Goal: Task Accomplishment & Management: Manage account settings

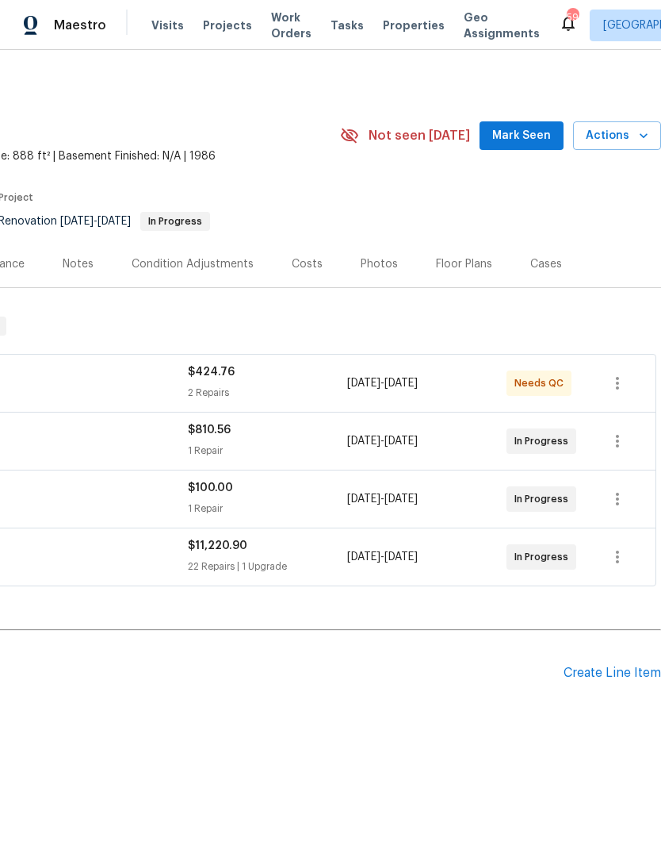
scroll to position [0, 235]
click at [535, 138] on span "Mark Seen" at bounding box center [522, 136] width 59 height 20
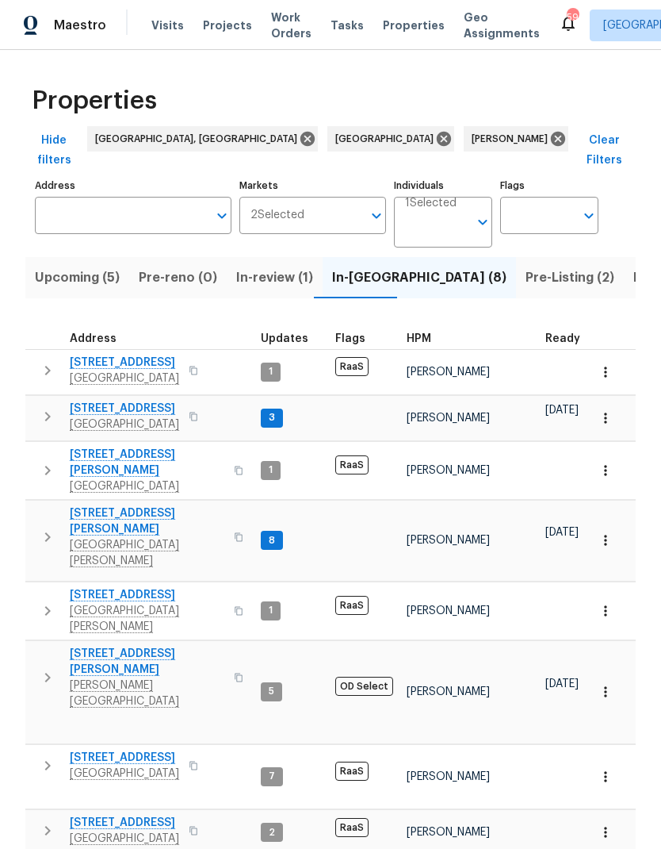
click at [98, 505] on span "7340 Westcott Dr" at bounding box center [147, 521] width 155 height 32
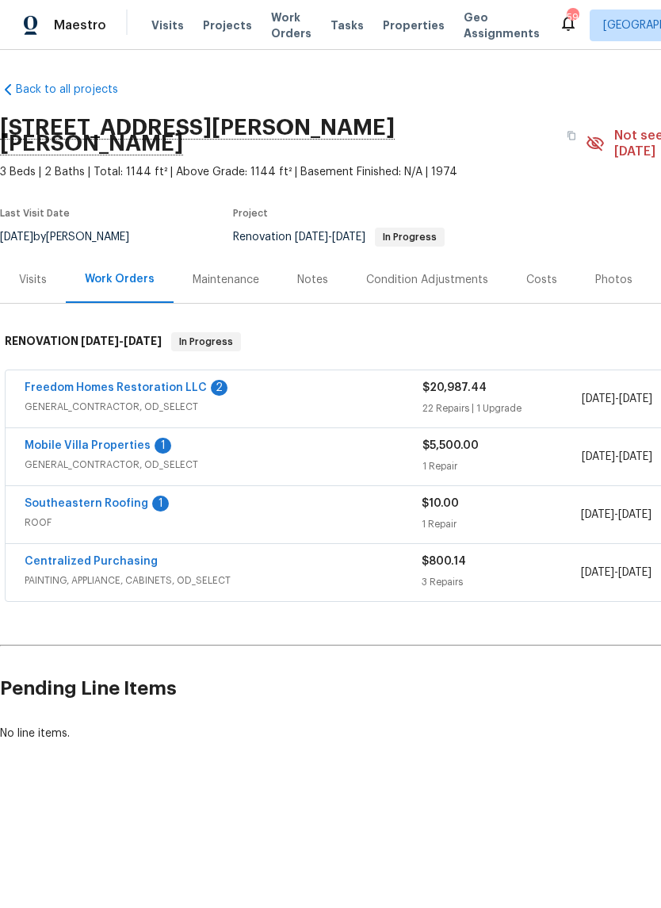
click at [55, 382] on link "Freedom Homes Restoration LLC" at bounding box center [116, 387] width 182 height 11
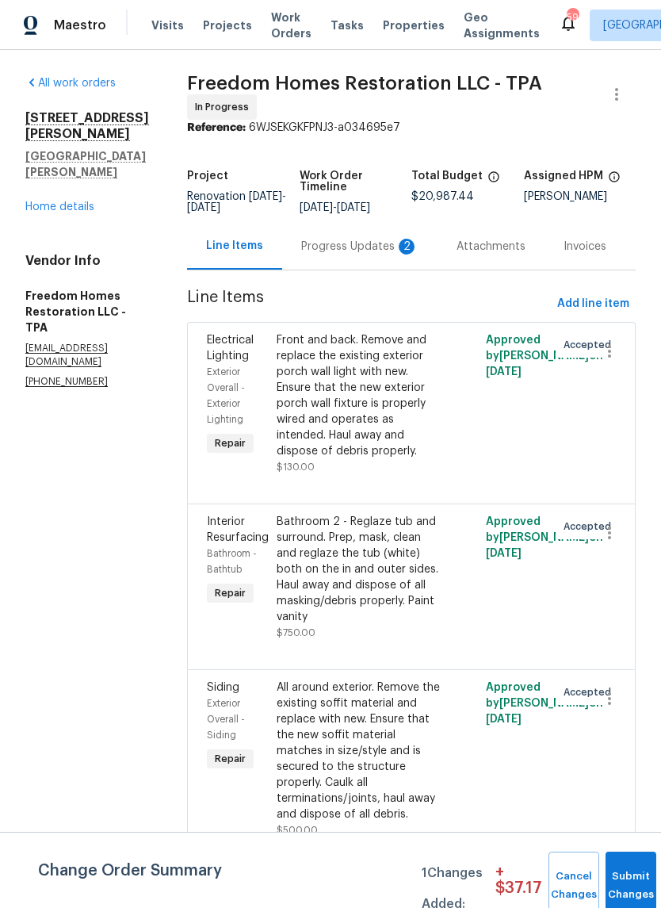
click at [394, 259] on div "Progress Updates 2" at bounding box center [359, 246] width 155 height 47
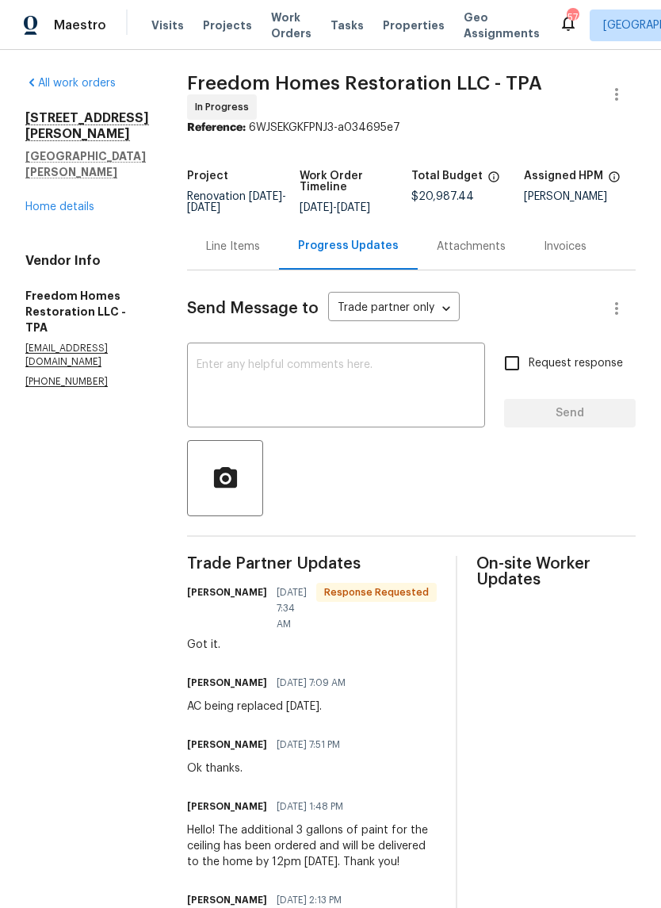
click at [57, 201] on link "Home details" at bounding box center [59, 206] width 69 height 11
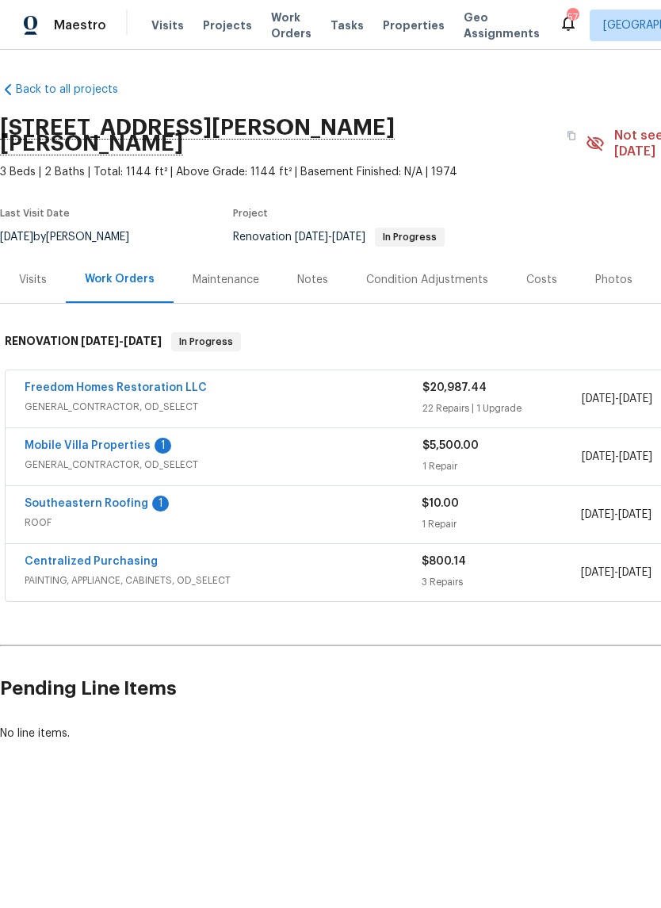
click at [44, 440] on link "Mobile Villa Properties" at bounding box center [88, 445] width 126 height 11
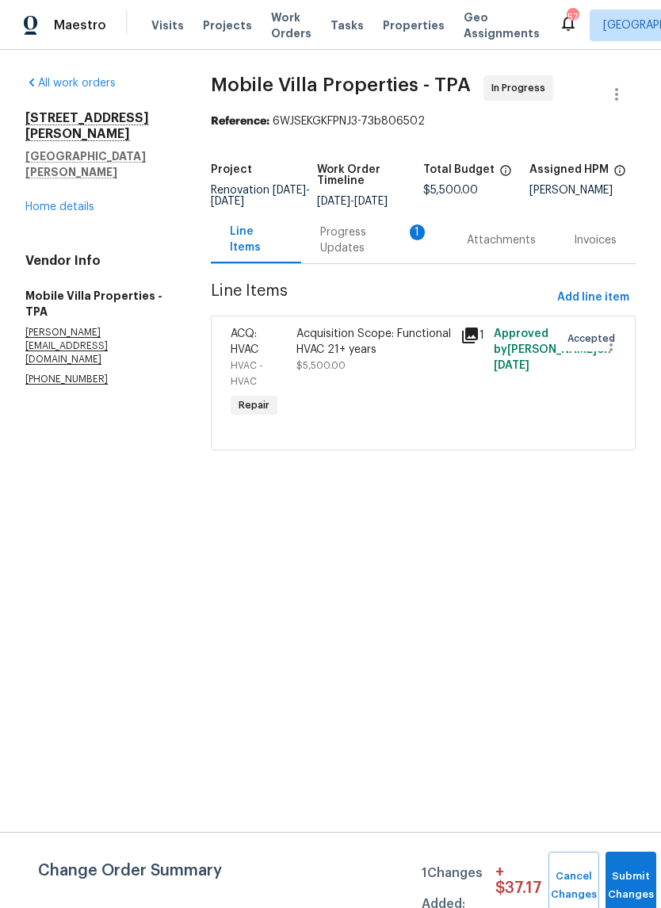
click at [356, 256] on div "Progress Updates 1" at bounding box center [374, 240] width 109 height 32
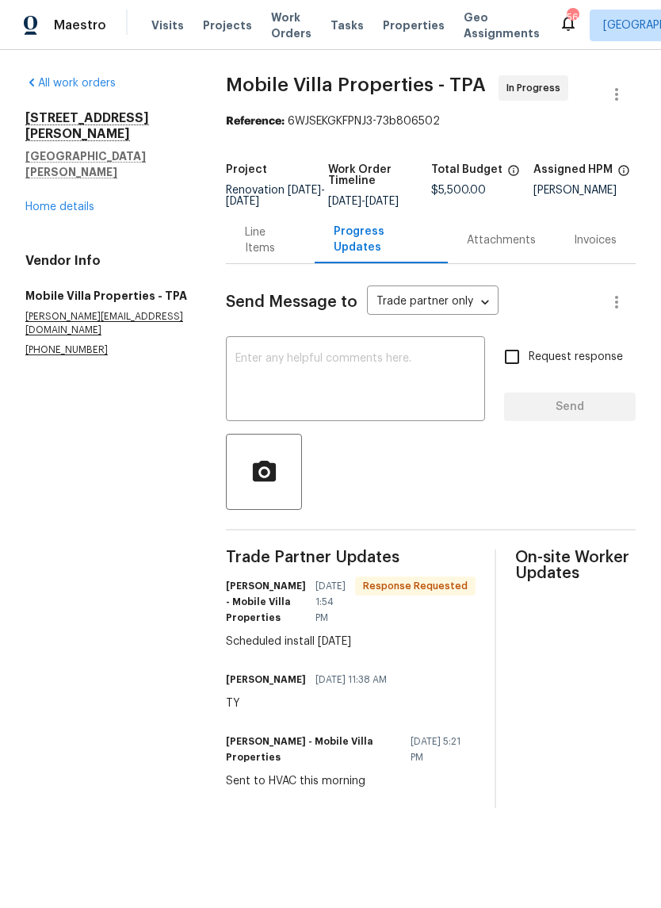
click at [48, 160] on div "[STREET_ADDRESS][PERSON_NAME][PERSON_NAME] Home details" at bounding box center [106, 162] width 163 height 105
click at [48, 201] on link "Home details" at bounding box center [59, 206] width 69 height 11
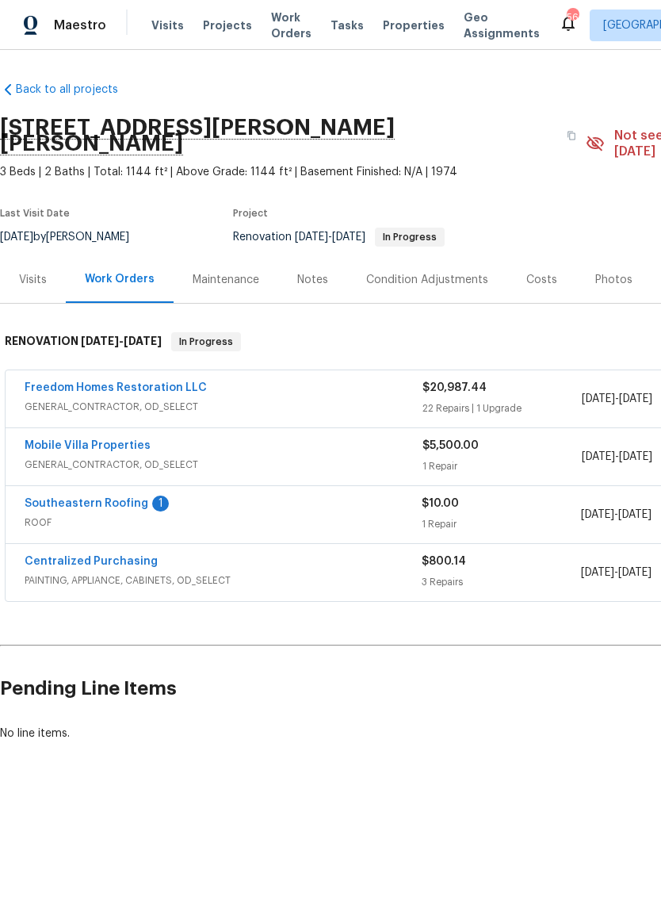
click at [40, 498] on link "Southeastern Roofing" at bounding box center [87, 503] width 124 height 11
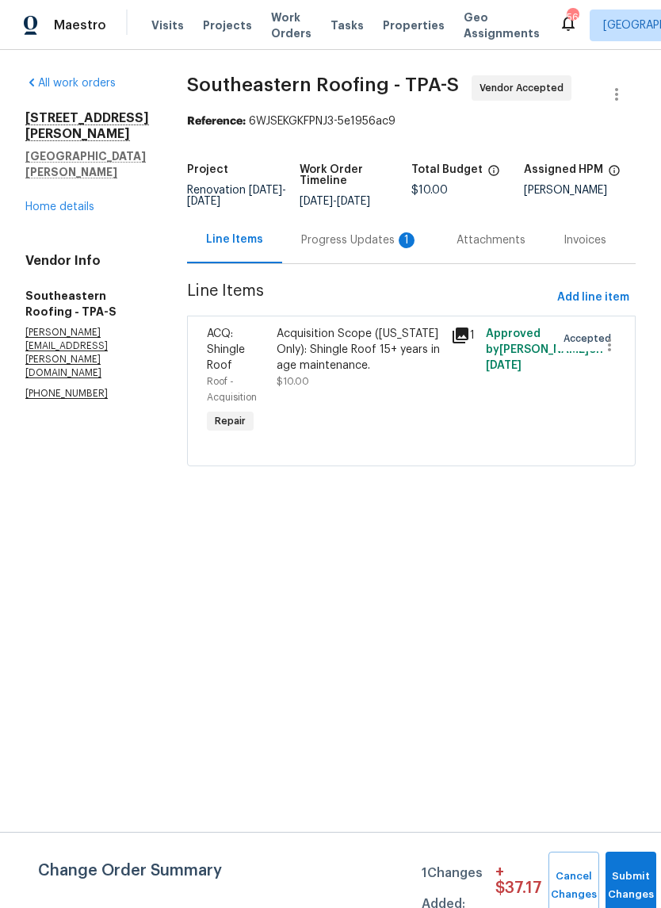
click at [392, 238] on div "Progress Updates 1" at bounding box center [359, 240] width 117 height 16
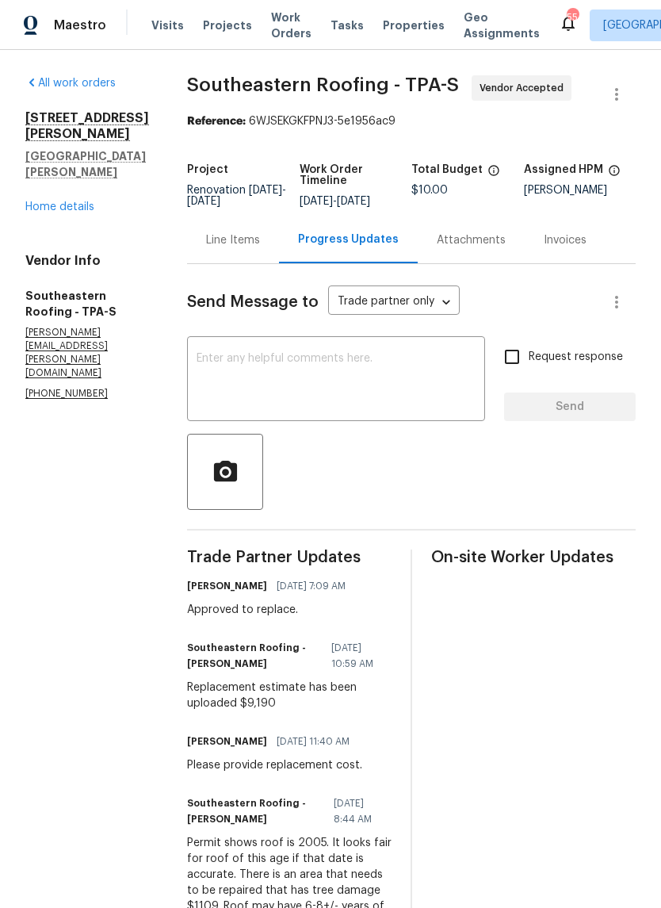
click at [201, 250] on div "Line Items" at bounding box center [233, 240] width 92 height 47
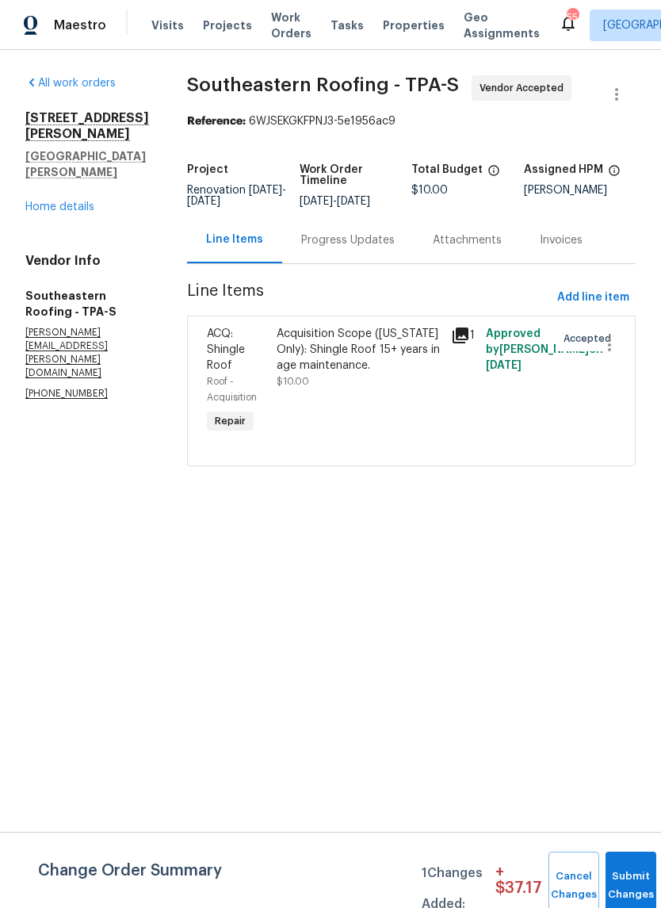
click at [376, 349] on div "Acquisition Scope ([US_STATE] Only): Shingle Roof 15+ years in age maintenance." at bounding box center [359, 350] width 165 height 48
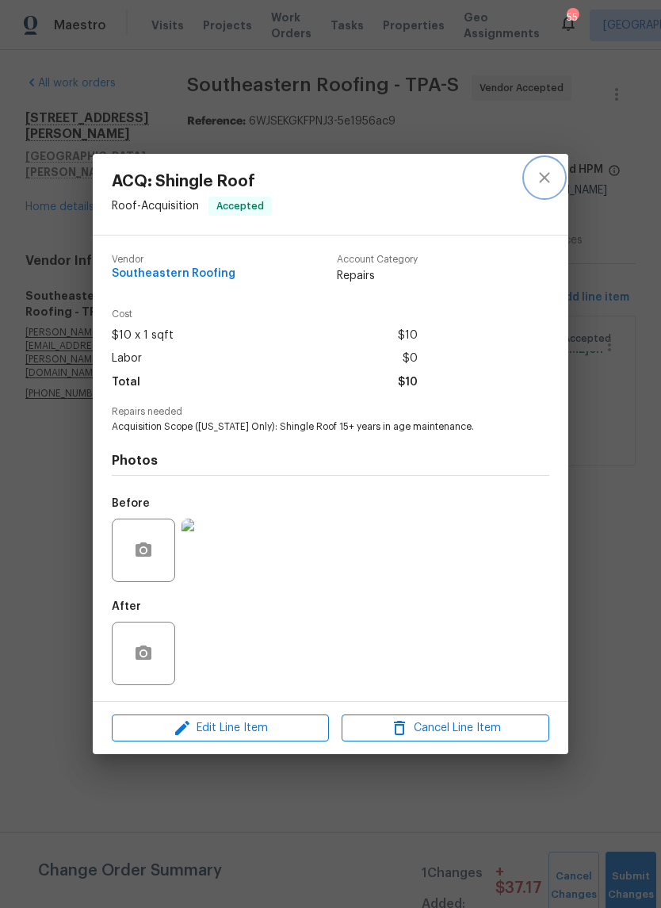
click at [543, 173] on icon "close" at bounding box center [544, 177] width 19 height 19
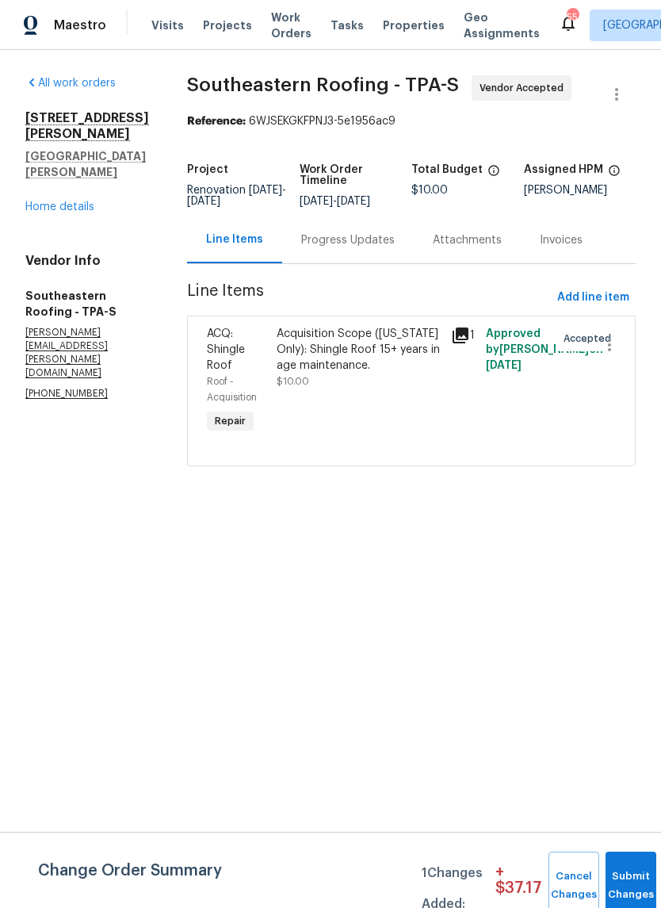
click at [350, 251] on div "Progress Updates" at bounding box center [348, 240] width 132 height 47
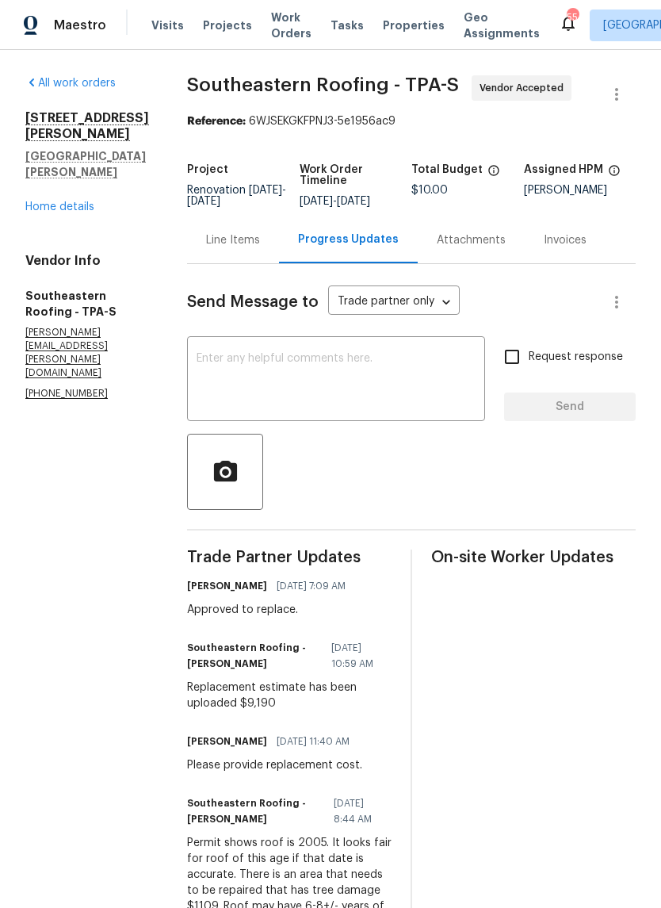
click at [224, 245] on div "Line Items" at bounding box center [233, 240] width 54 height 16
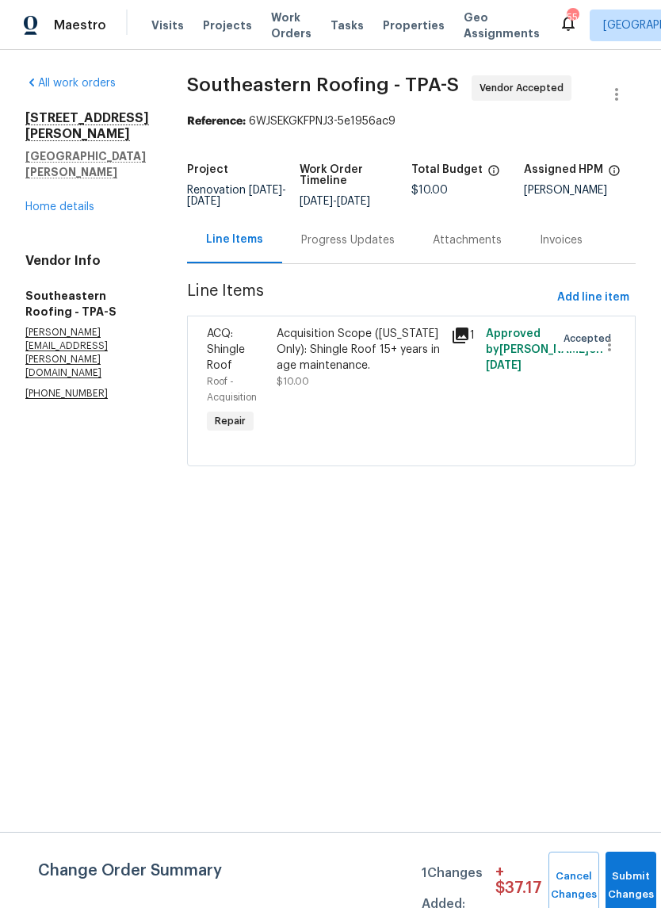
click at [308, 377] on div "Acquisition Scope ([US_STATE] Only): Shingle Roof 15+ years in age maintenance.…" at bounding box center [359, 357] width 165 height 63
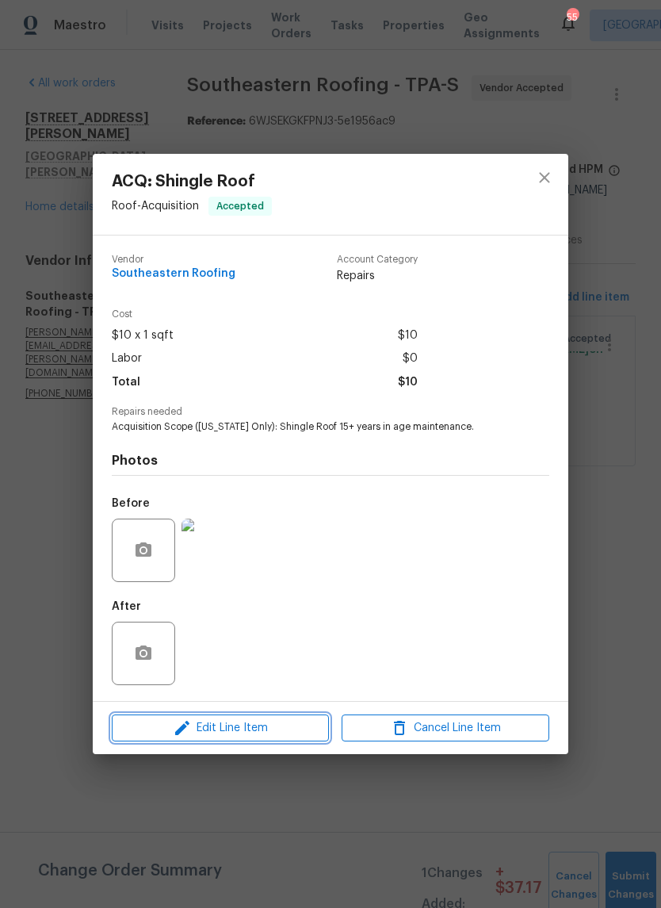
click at [152, 732] on span "Edit Line Item" at bounding box center [221, 729] width 208 height 20
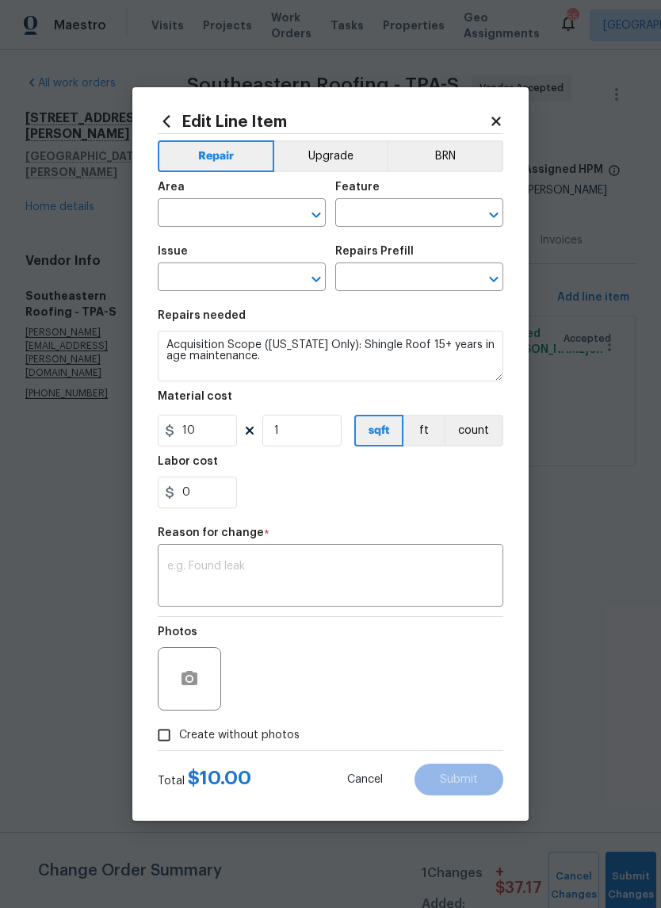
type input "Roof"
type input "Acquisition"
type input "ACQ: Shingle Roof"
type input "Shingle Roof [DEMOGRAPHIC_DATA] FL ONLY $10.00"
click at [201, 439] on input "10" at bounding box center [197, 431] width 79 height 32
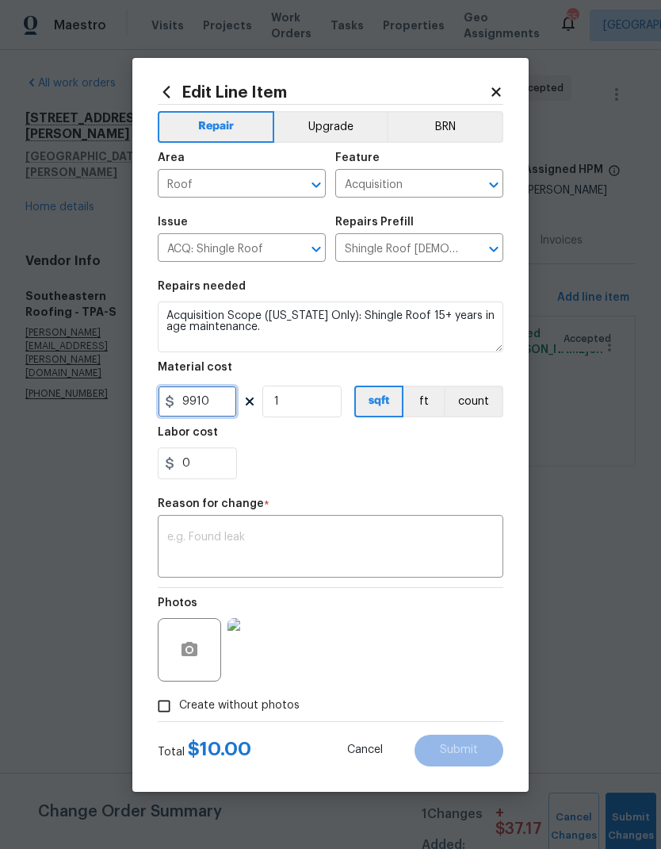
type input "9910"
click at [195, 555] on textarea at bounding box center [330, 547] width 327 height 33
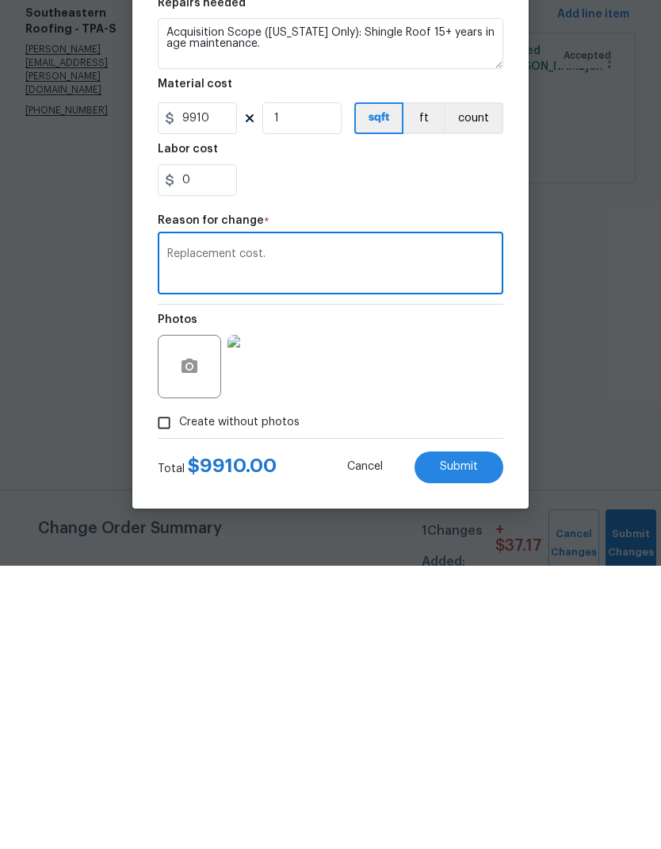
type textarea "Replacement cost."
click at [478, 734] on button "Submit" at bounding box center [459, 750] width 89 height 32
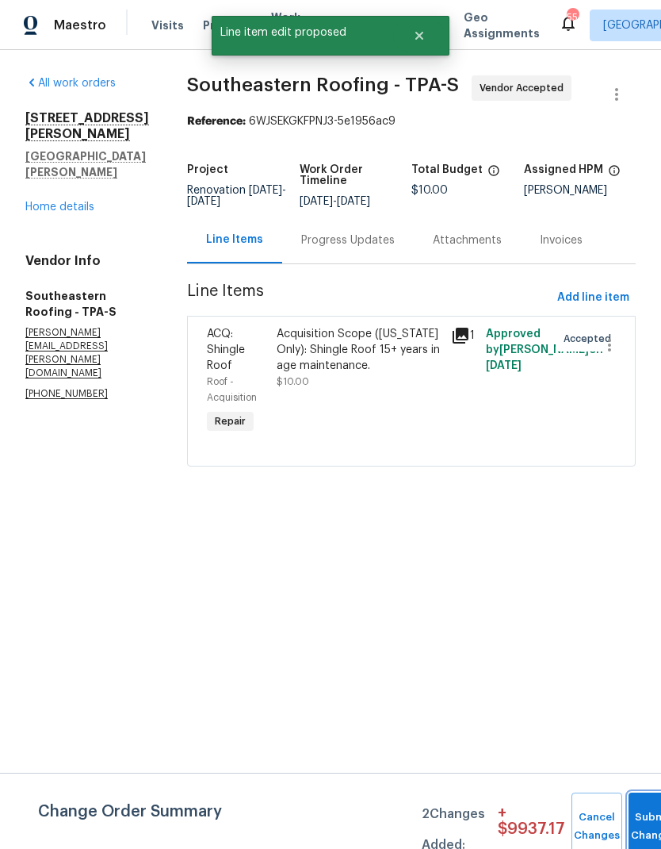
click at [642, 823] on button "Submit Changes" at bounding box center [654, 826] width 51 height 68
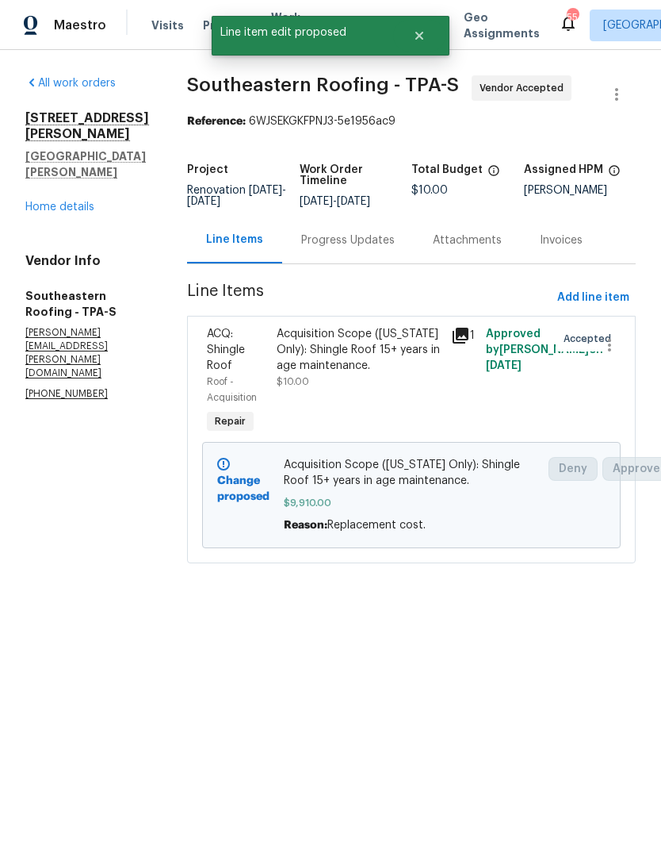
click at [33, 201] on link "Home details" at bounding box center [59, 206] width 69 height 11
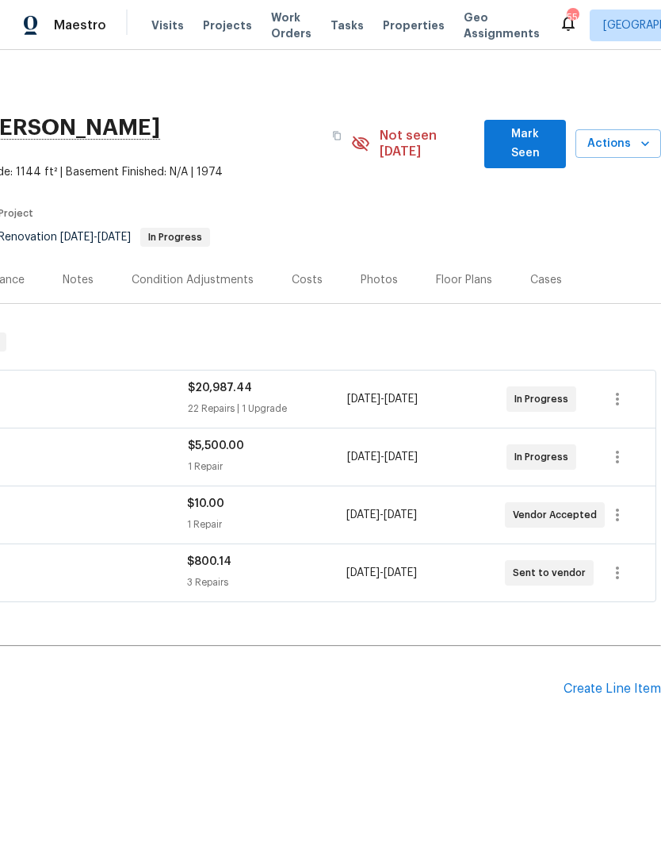
scroll to position [0, 235]
click at [526, 132] on span "Mark Seen" at bounding box center [525, 144] width 56 height 39
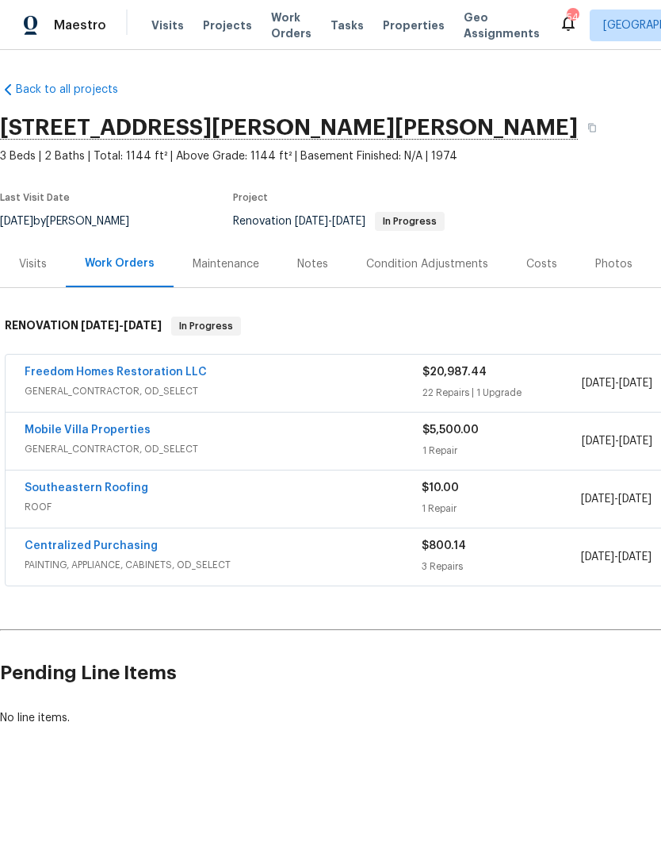
scroll to position [0, 0]
click at [323, 271] on div "Notes" at bounding box center [312, 264] width 31 height 16
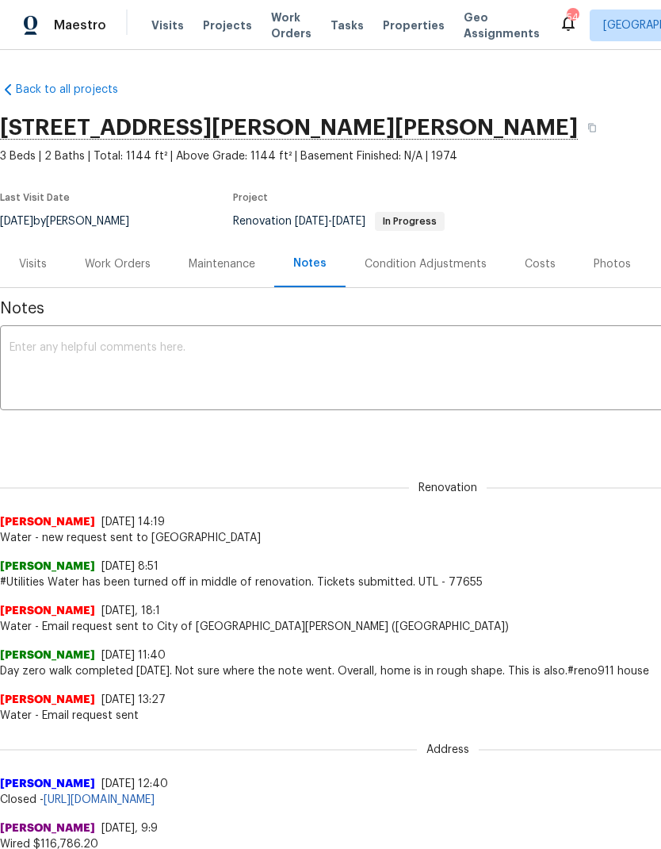
click at [409, 370] on textarea at bounding box center [448, 370] width 877 height 56
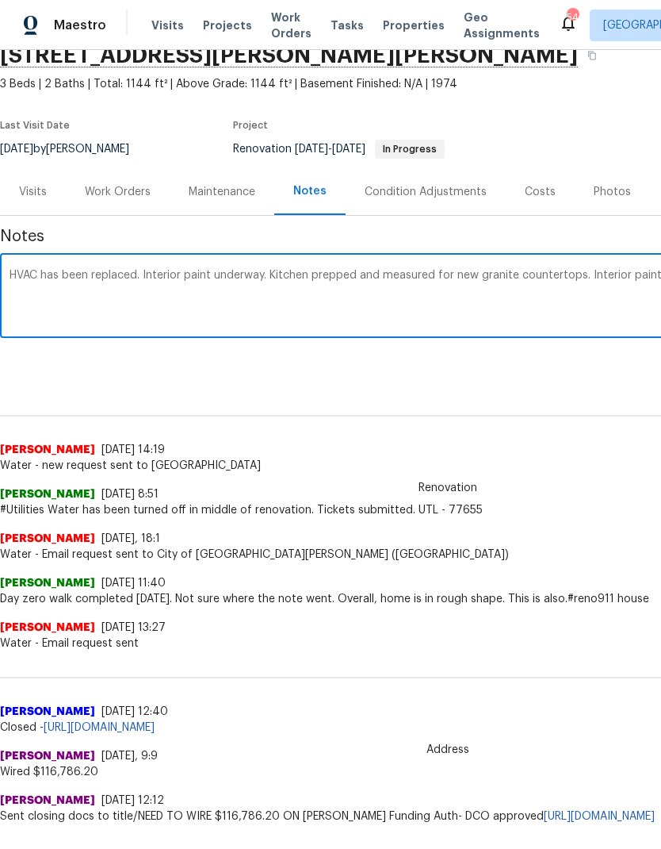
scroll to position [72, 235]
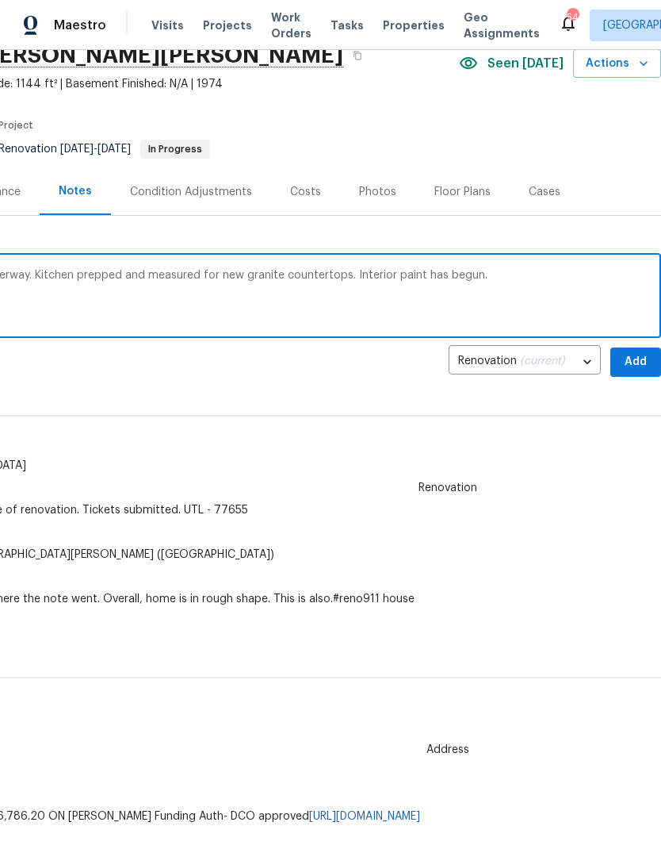
type textarea "HVAC has been replaced. Interior paint underway. Kitchen prepped and measured f…"
click at [642, 359] on span "Add" at bounding box center [635, 362] width 25 height 20
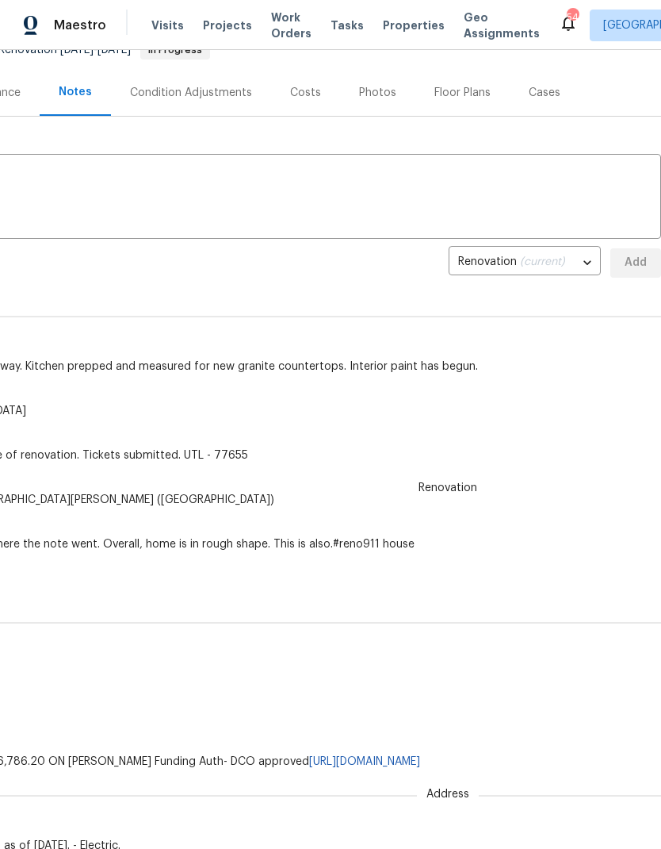
scroll to position [172, 235]
